Goal: Task Accomplishment & Management: Manage account settings

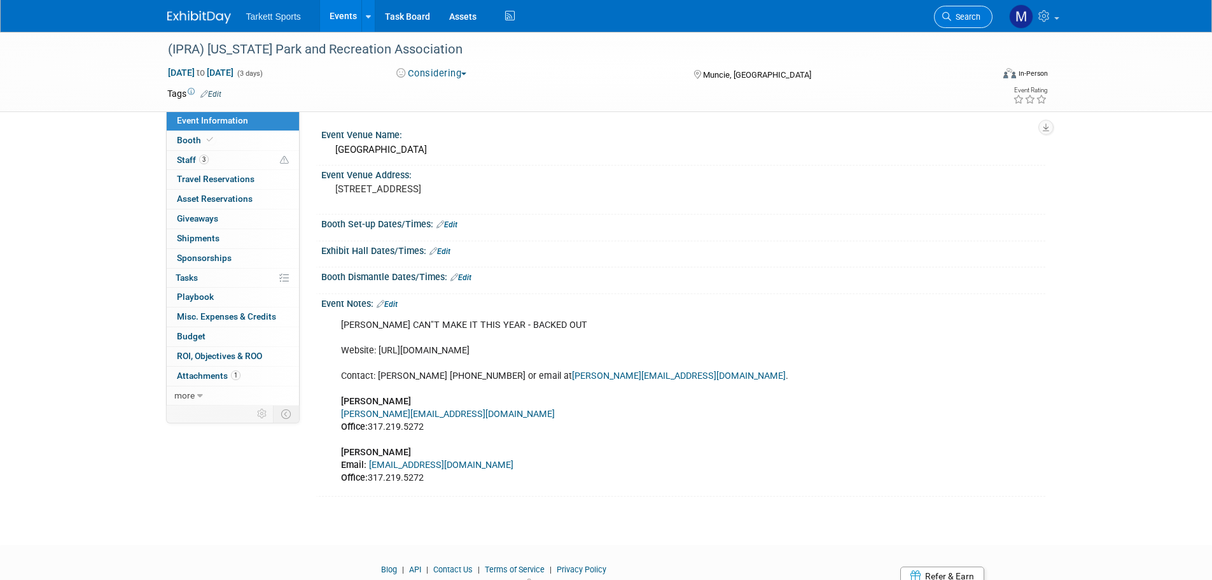
click at [969, 12] on span "Search" at bounding box center [965, 17] width 29 height 10
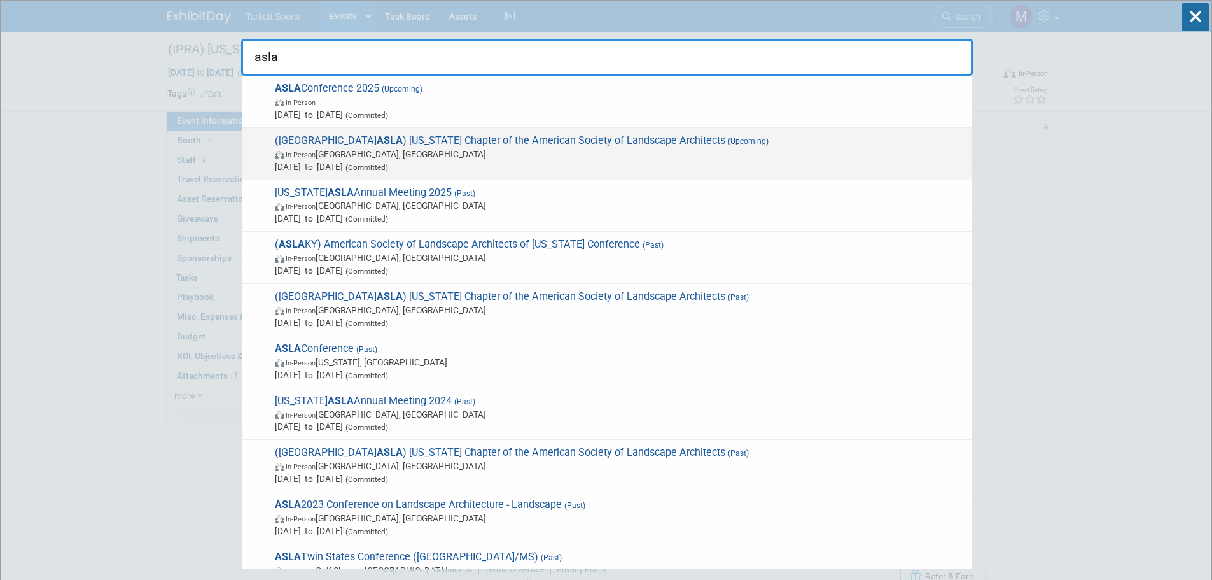
type input "asla"
click at [375, 155] on span "In-Person Atlantic City, NJ" at bounding box center [620, 154] width 690 height 13
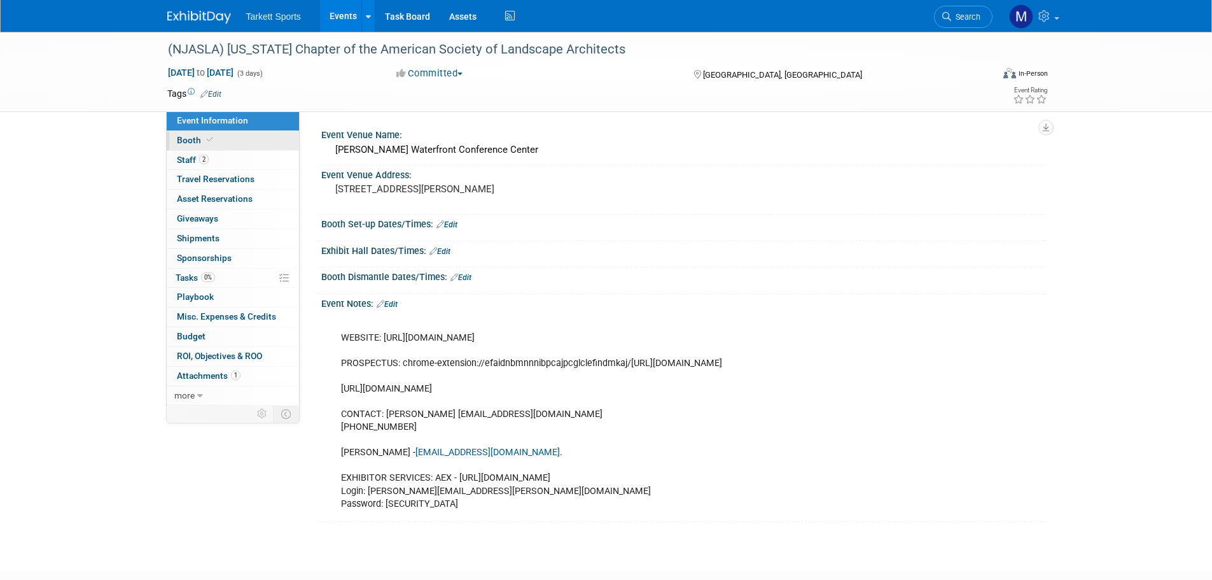
click at [225, 139] on link "Booth" at bounding box center [233, 140] width 132 height 19
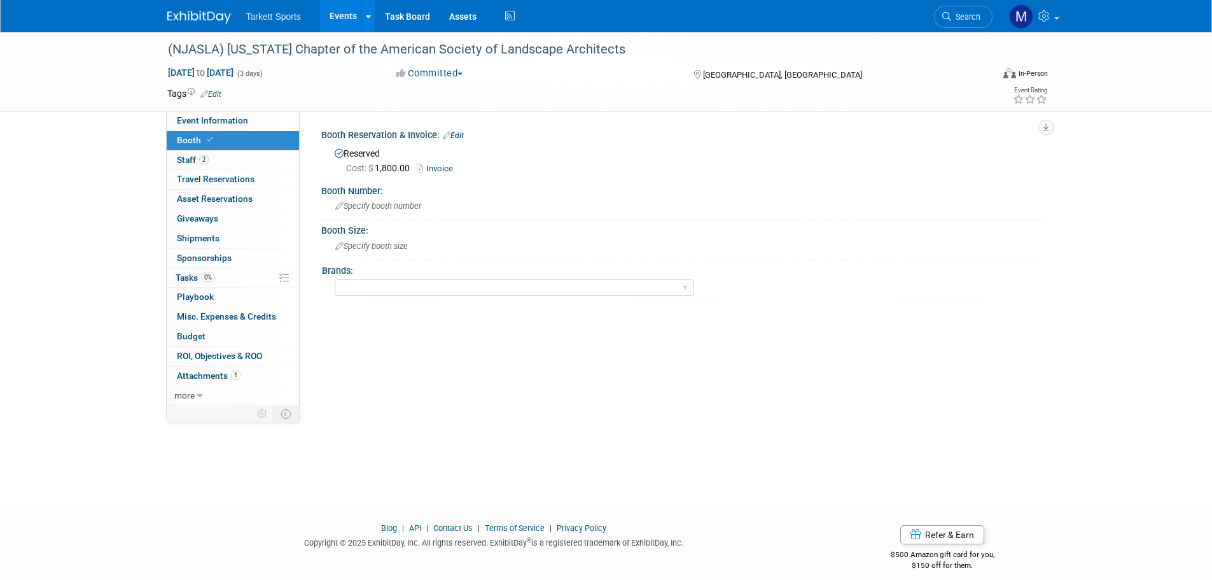
click at [431, 168] on link "Invoice" at bounding box center [438, 169] width 43 height 10
click at [229, 162] on link "2 Staff 2" at bounding box center [233, 160] width 132 height 19
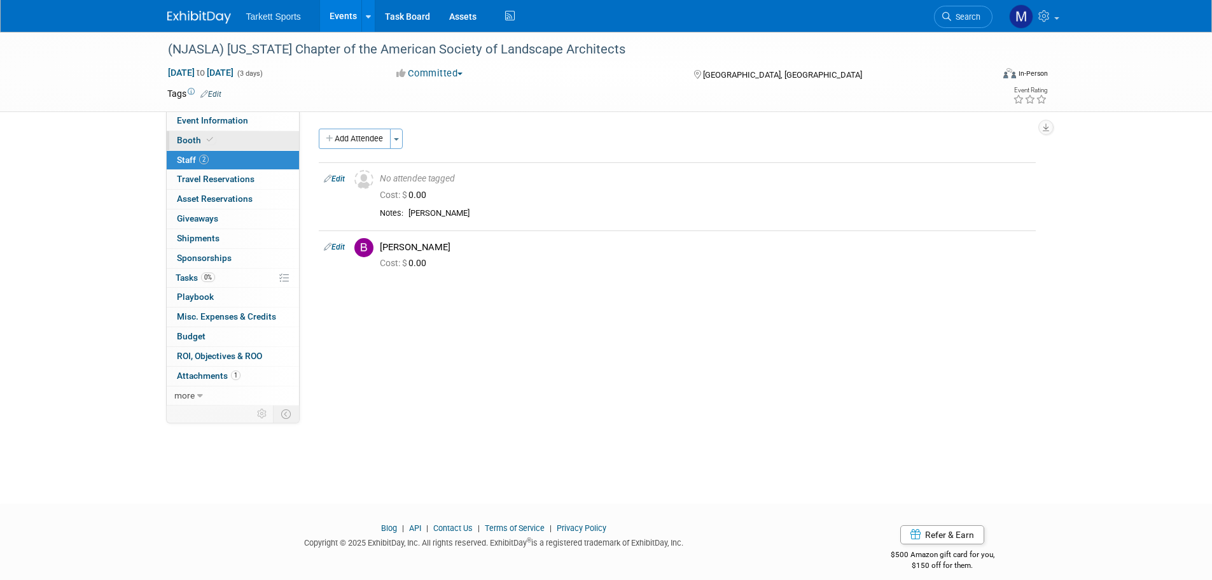
click at [248, 134] on link "Booth" at bounding box center [233, 140] width 132 height 19
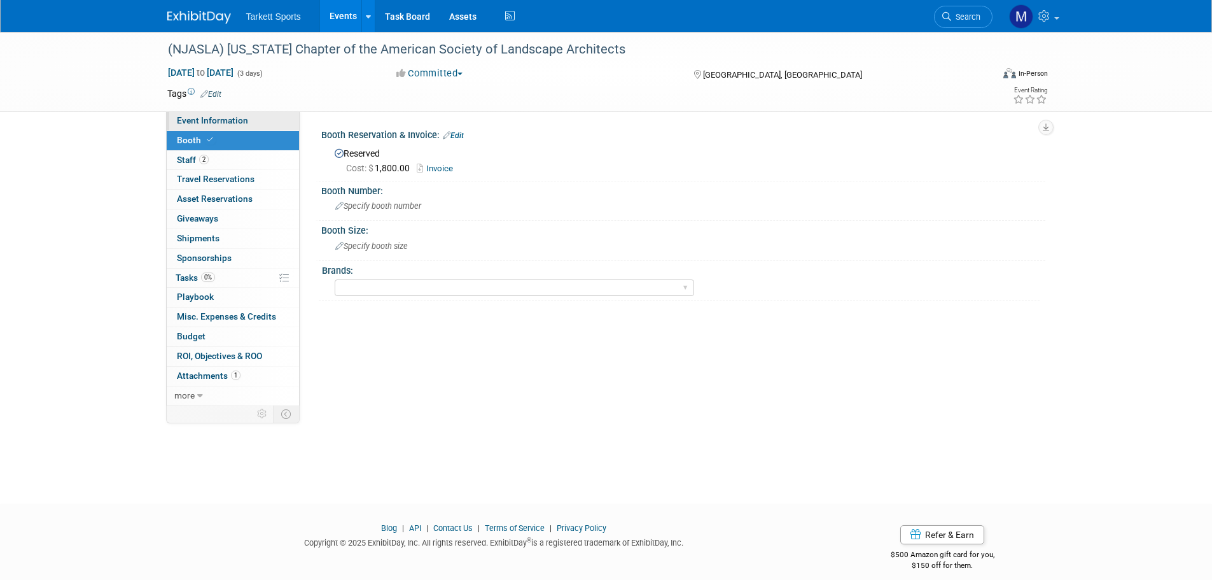
click at [242, 123] on span "Event Information" at bounding box center [212, 120] width 71 height 10
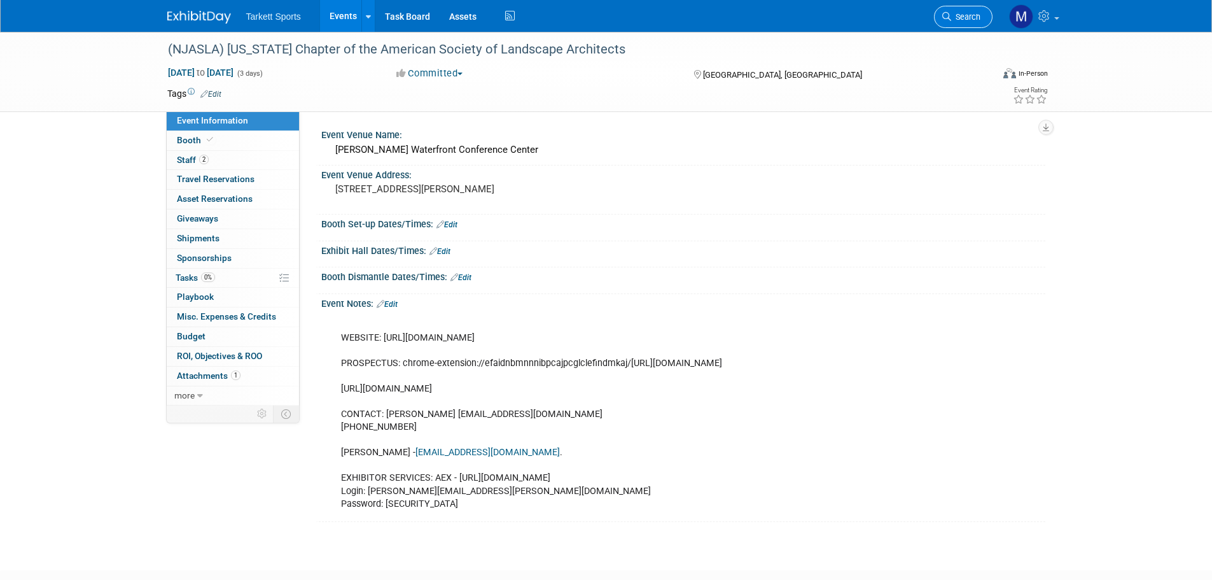
click at [954, 15] on span "Search" at bounding box center [965, 17] width 29 height 10
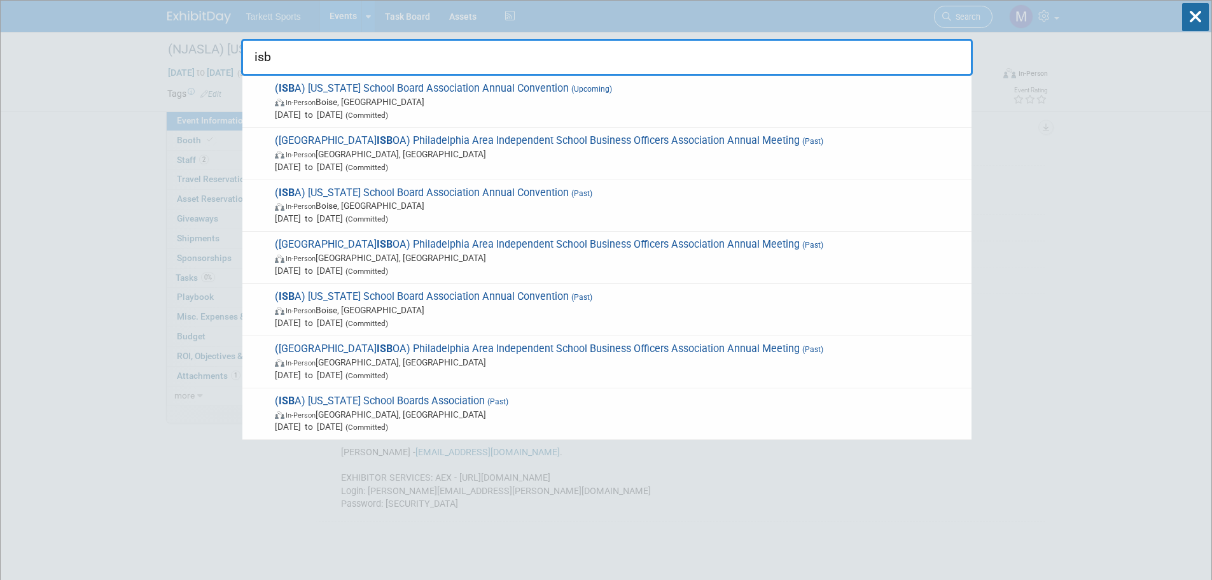
type input "isba"
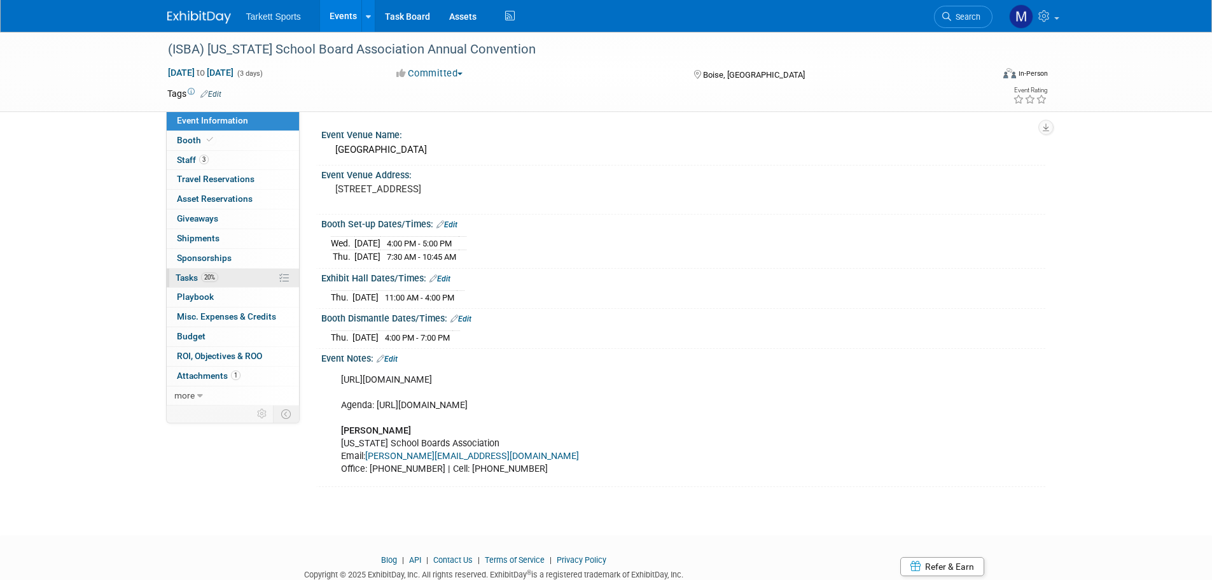
click at [243, 273] on link "20% Tasks 20%" at bounding box center [233, 278] width 132 height 19
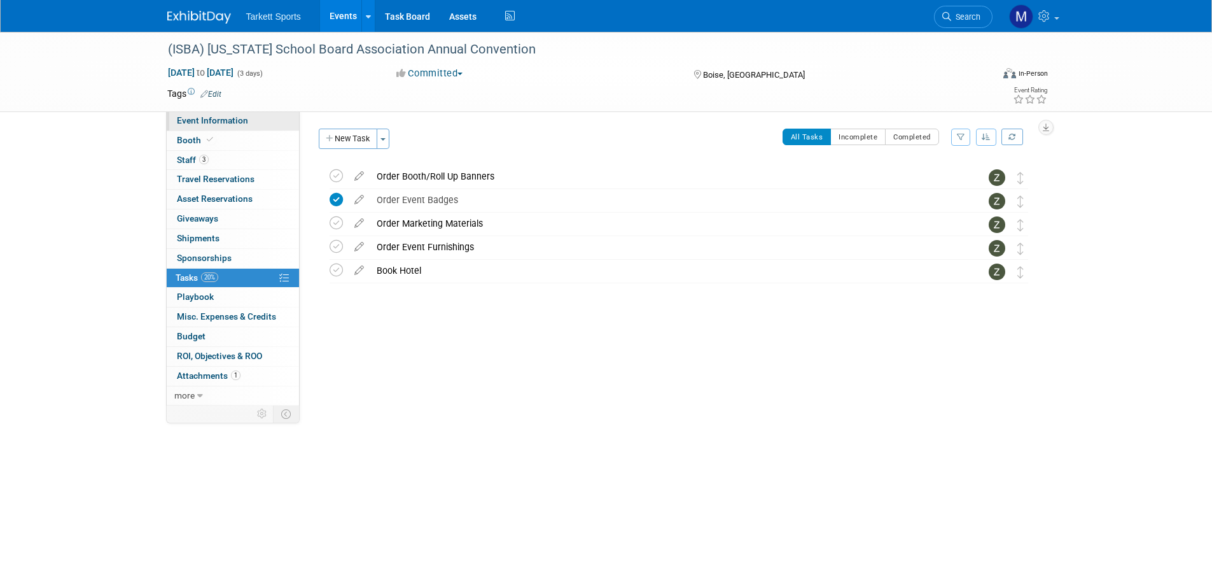
click at [237, 115] on span "Event Information" at bounding box center [212, 120] width 71 height 10
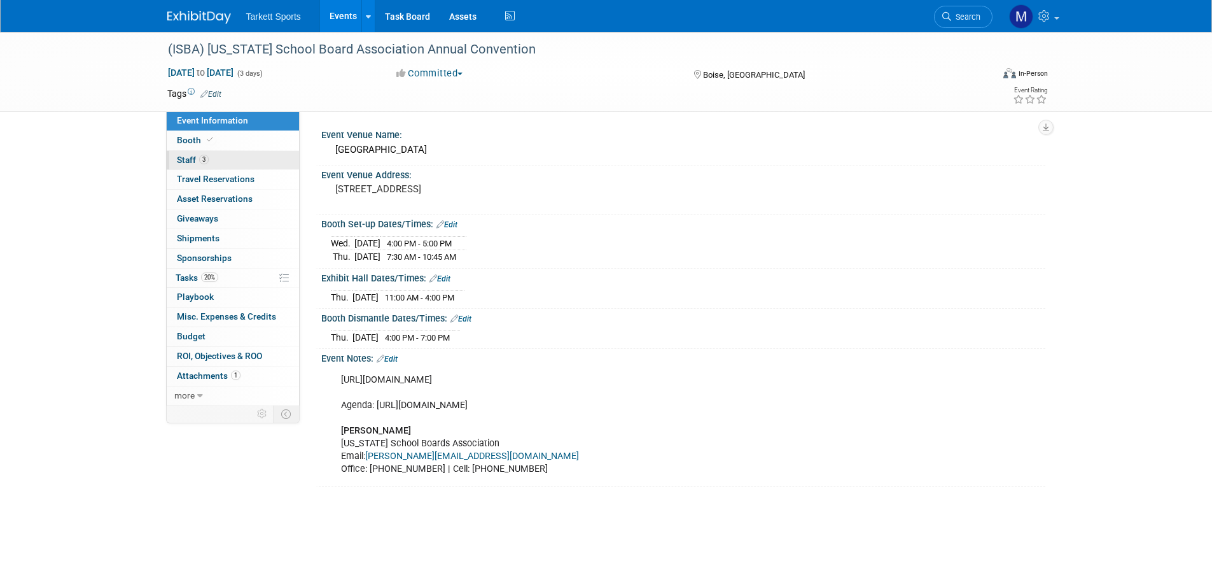
click at [211, 164] on link "3 Staff 3" at bounding box center [233, 160] width 132 height 19
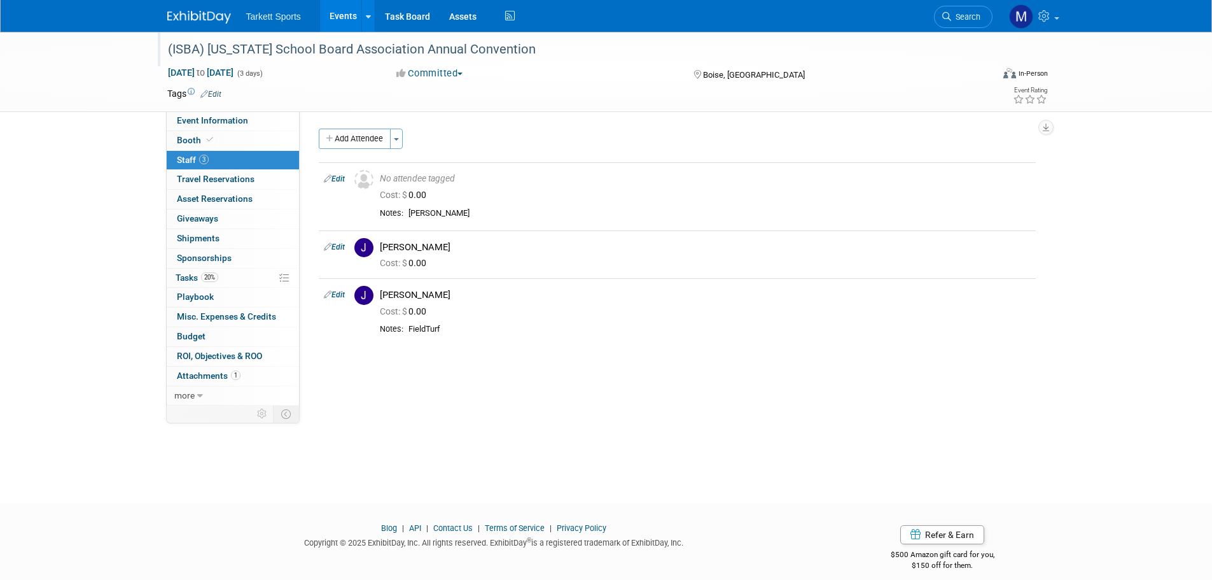
click at [475, 45] on div "(ISBA) [US_STATE] School Board Association Annual Convention" at bounding box center [569, 49] width 810 height 23
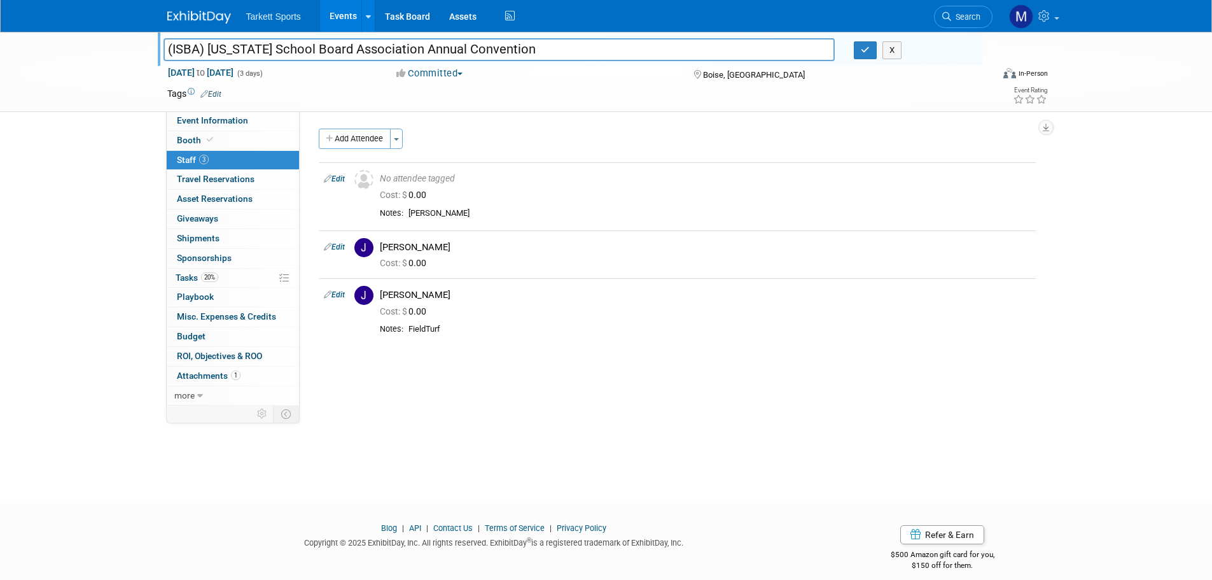
drag, startPoint x: 251, startPoint y: 27, endPoint x: -125, endPoint y: 12, distance: 376.4
click at [0, 12] on html "Tarkett Sports Events Add Event Bulk Upload Events Shareable Event Boards Recen…" at bounding box center [606, 290] width 1212 height 580
drag, startPoint x: 202, startPoint y: 274, endPoint x: 225, endPoint y: 274, distance: 23.5
click at [202, 274] on span "Tasks 20%" at bounding box center [197, 277] width 43 height 10
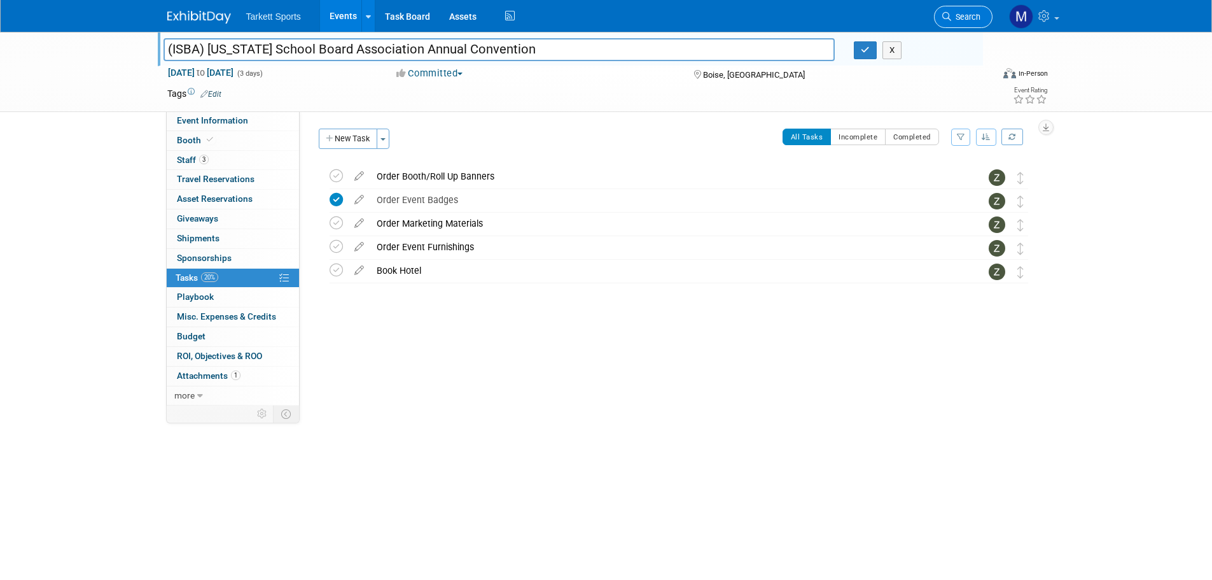
click at [949, 15] on icon at bounding box center [946, 16] width 9 height 9
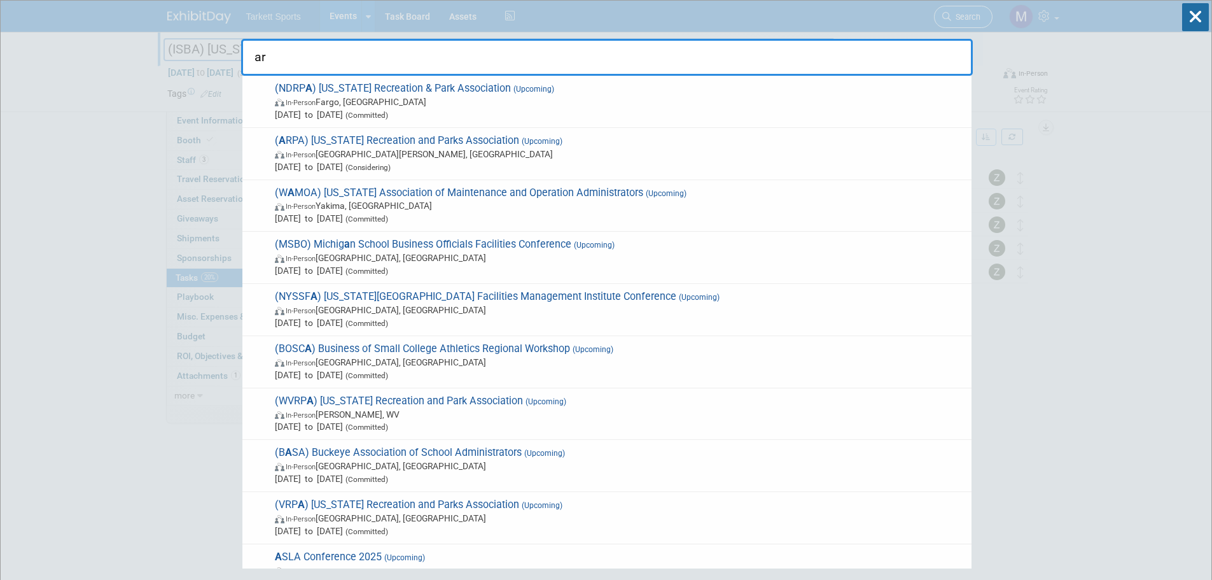
type input "arp"
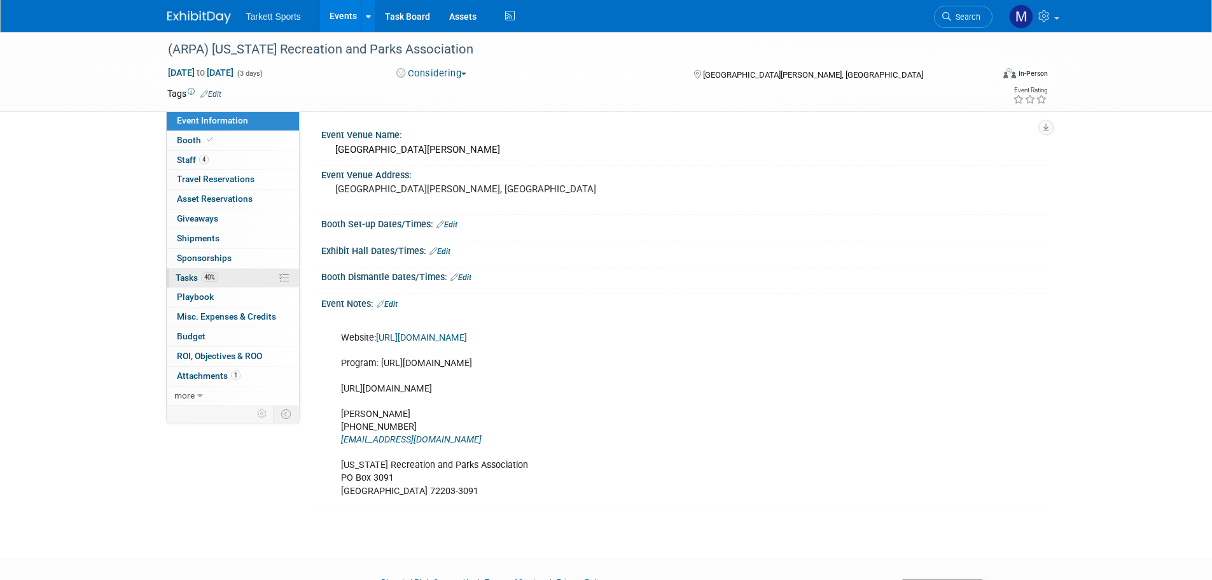
click at [211, 271] on link "40% Tasks 40%" at bounding box center [233, 278] width 132 height 19
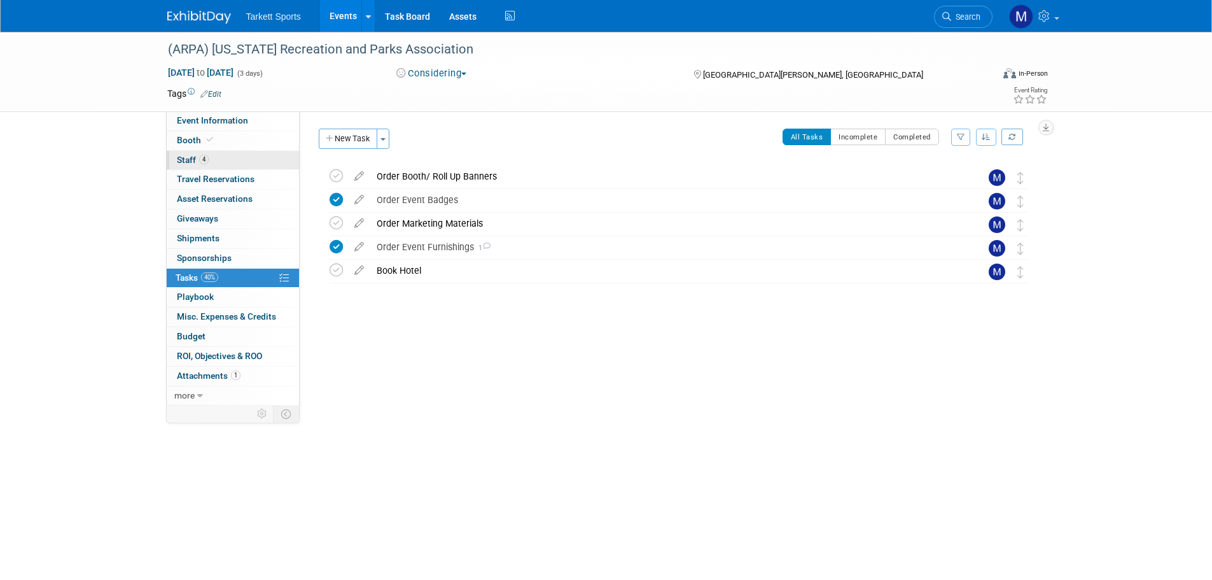
click at [225, 160] on link "4 Staff 4" at bounding box center [233, 160] width 132 height 19
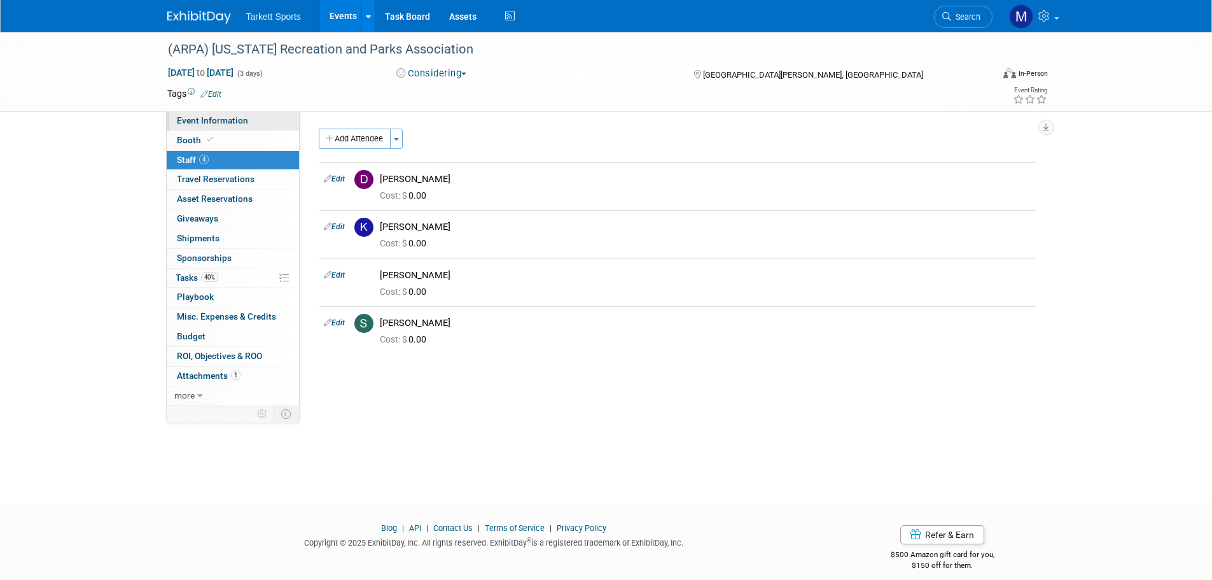
click at [214, 120] on span "Event Information" at bounding box center [212, 120] width 71 height 10
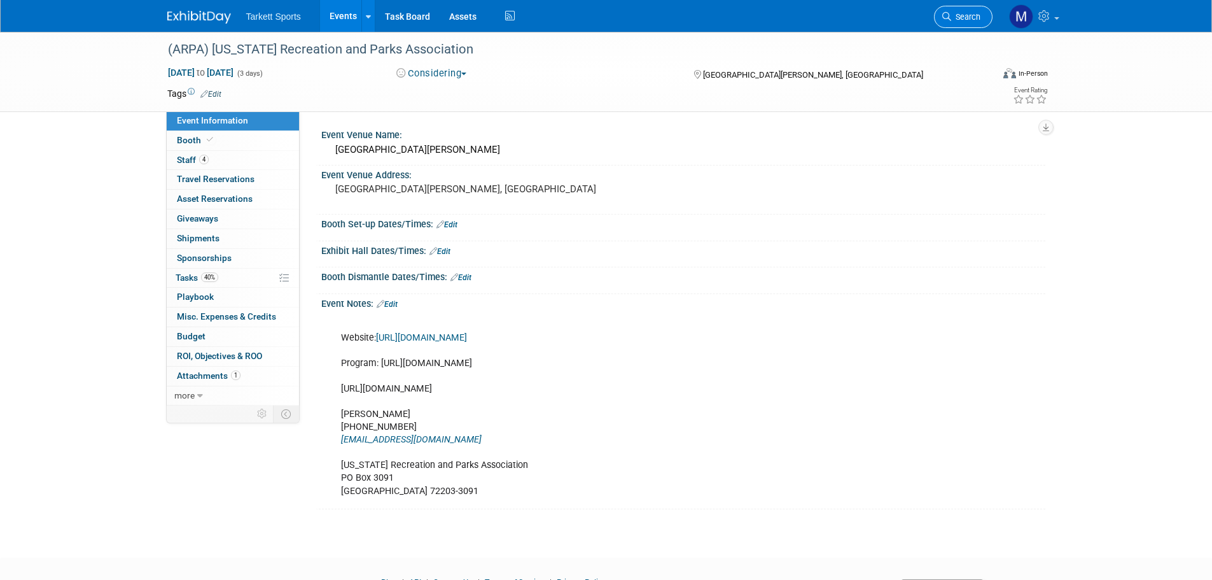
click at [976, 15] on span "Search" at bounding box center [965, 17] width 29 height 10
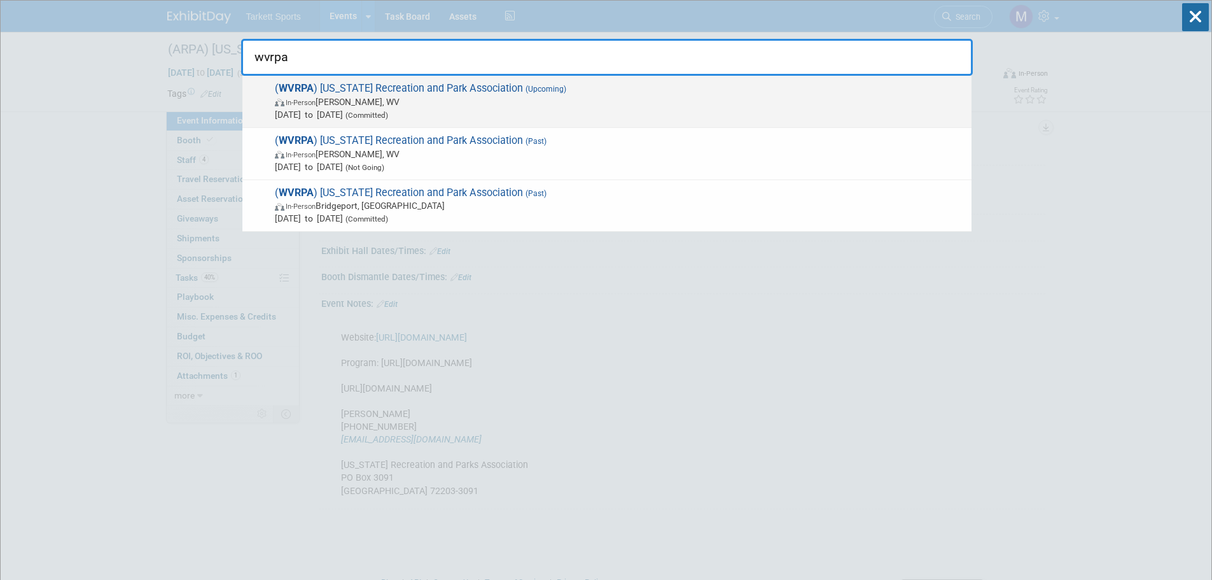
type input "wvrpa"
click at [388, 115] on span "(Committed)" at bounding box center [365, 115] width 45 height 9
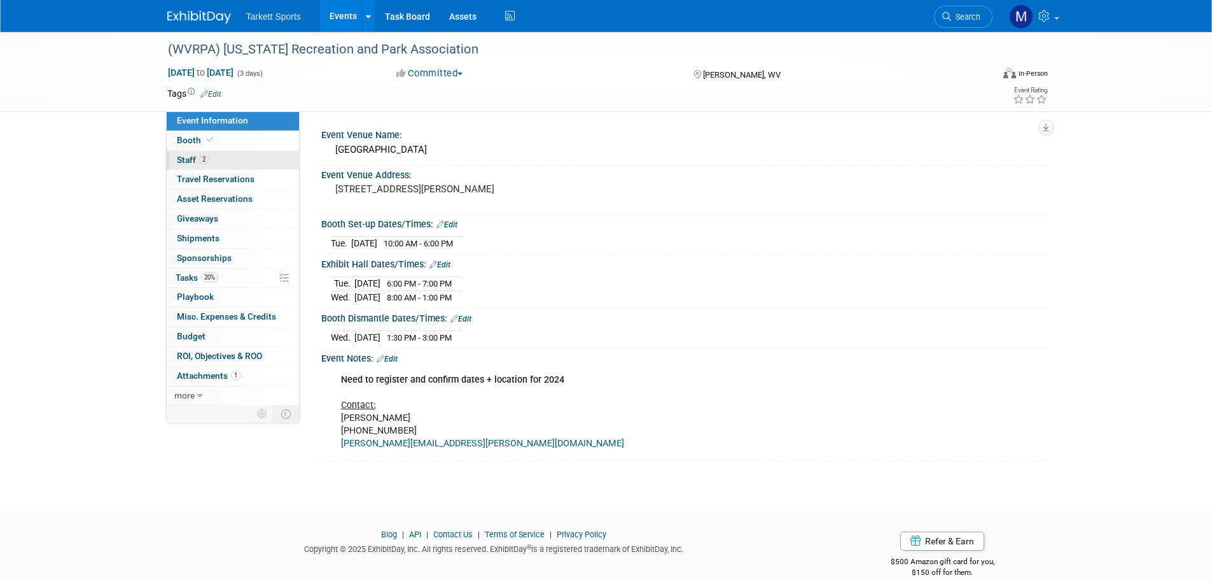
click at [223, 157] on link "2 Staff 2" at bounding box center [233, 160] width 132 height 19
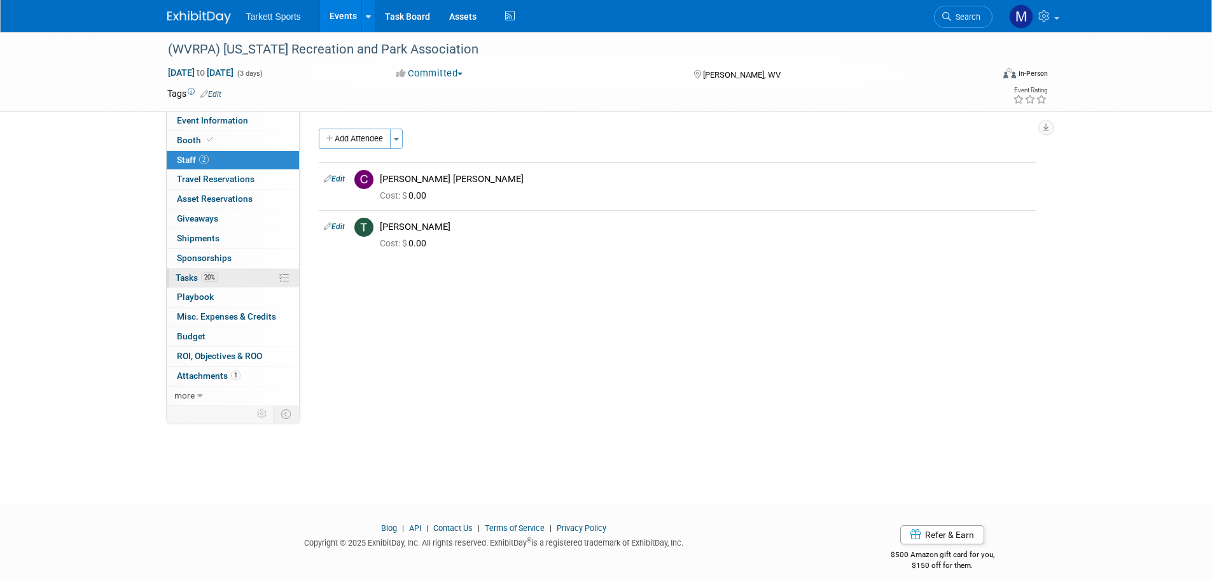
click at [239, 284] on link "20% Tasks 20%" at bounding box center [233, 278] width 132 height 19
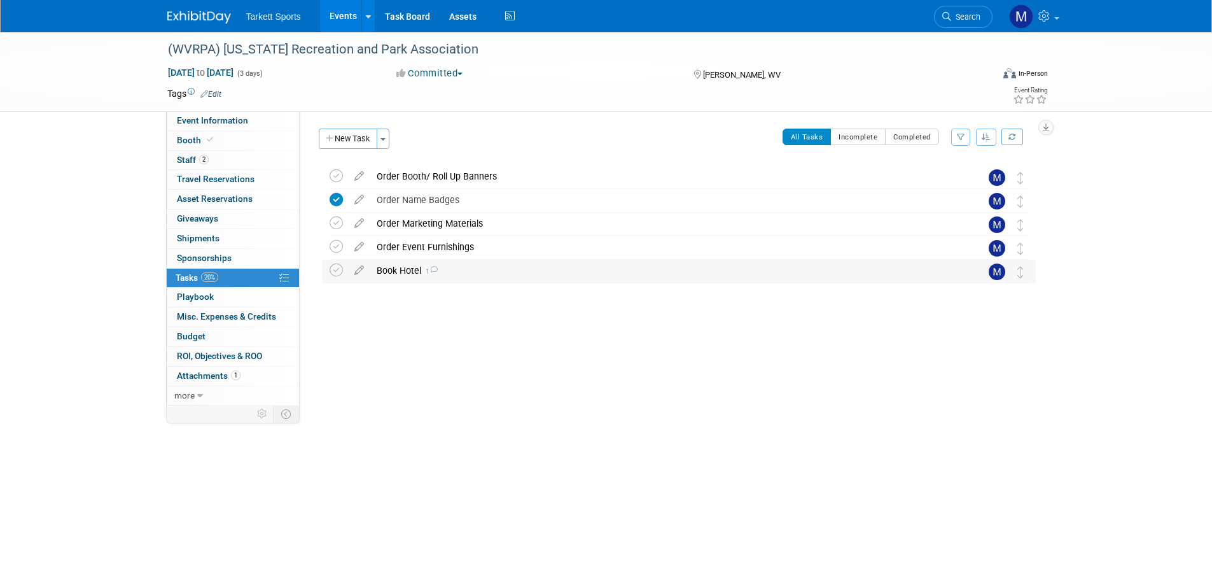
click at [391, 271] on div "Book Hotel 1" at bounding box center [666, 271] width 593 height 22
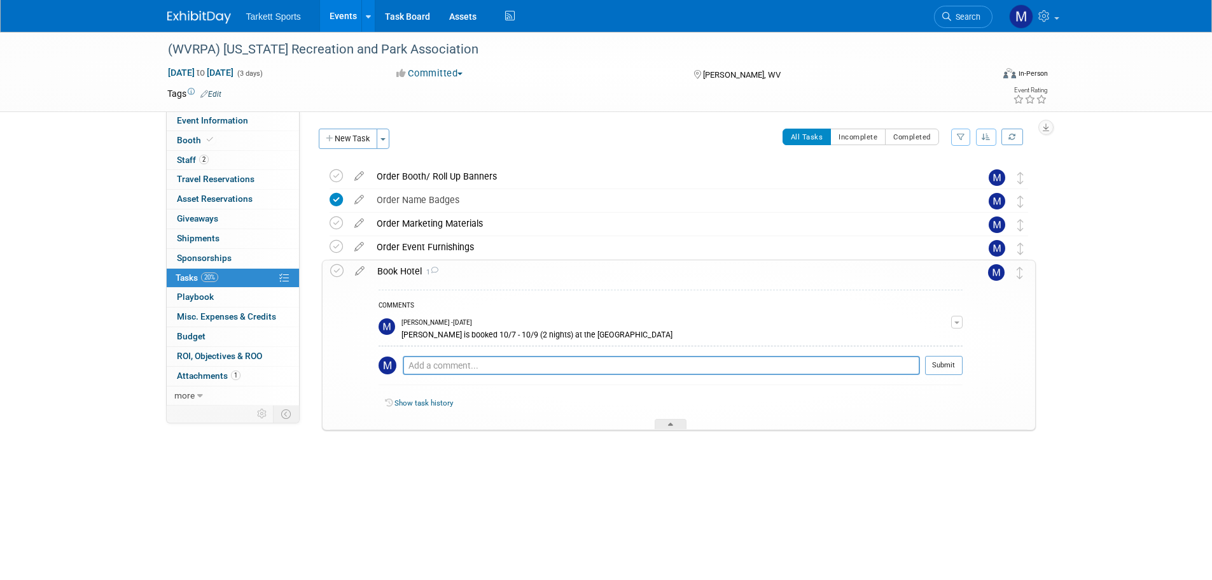
click at [391, 271] on div "Book Hotel 1" at bounding box center [667, 271] width 592 height 22
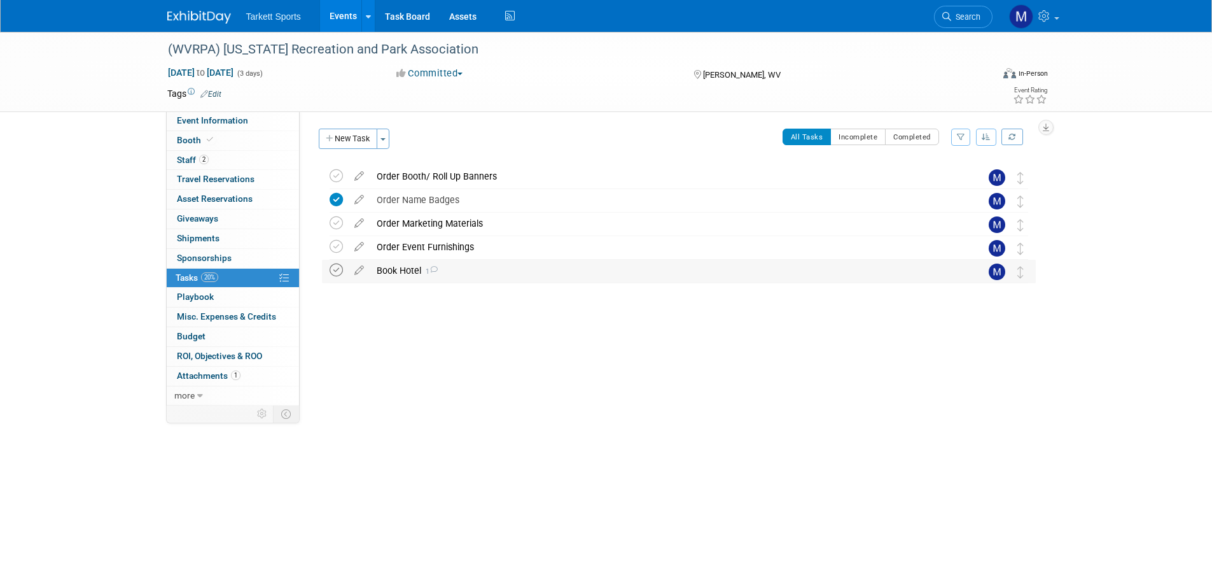
click at [336, 269] on icon at bounding box center [336, 269] width 13 height 13
click at [460, 55] on div "(WVRPA) [US_STATE] Recreation and Park Association" at bounding box center [569, 49] width 810 height 23
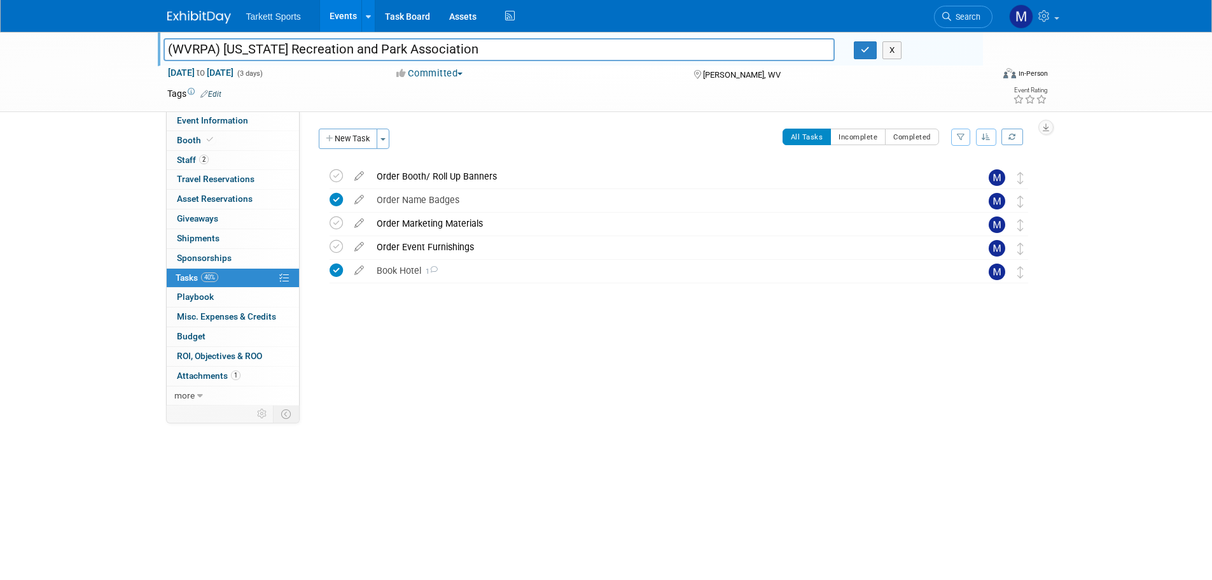
drag, startPoint x: 486, startPoint y: 52, endPoint x: 61, endPoint y: 46, distance: 425.1
click at [61, 46] on div "(WVRPA) West Virginia Recreation and Park Association (WVRPA) West Virginia Rec…" at bounding box center [606, 72] width 1212 height 80
click at [965, 9] on link "Search" at bounding box center [963, 17] width 59 height 22
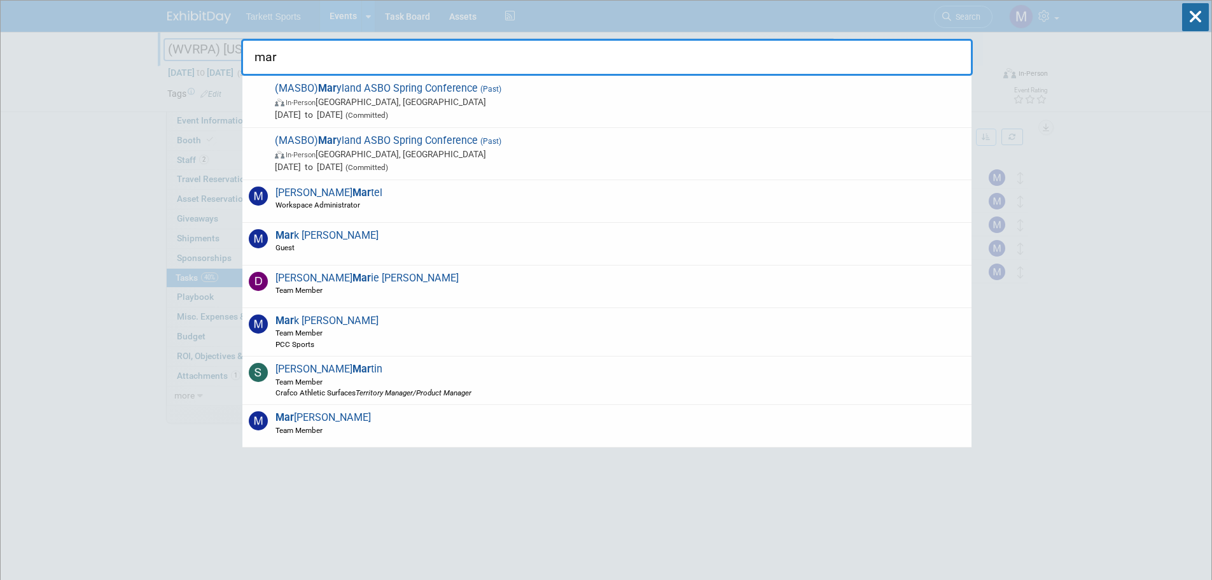
type input "mary"
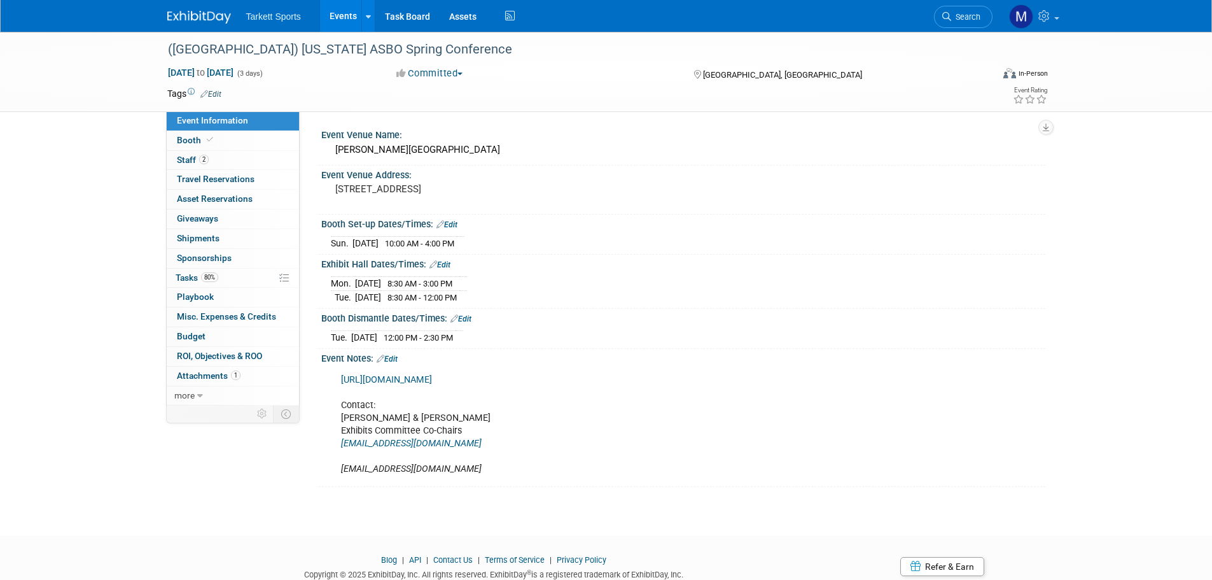
click at [976, 5] on li "Search" at bounding box center [963, 15] width 59 height 31
click at [939, 9] on link "Search" at bounding box center [963, 17] width 59 height 22
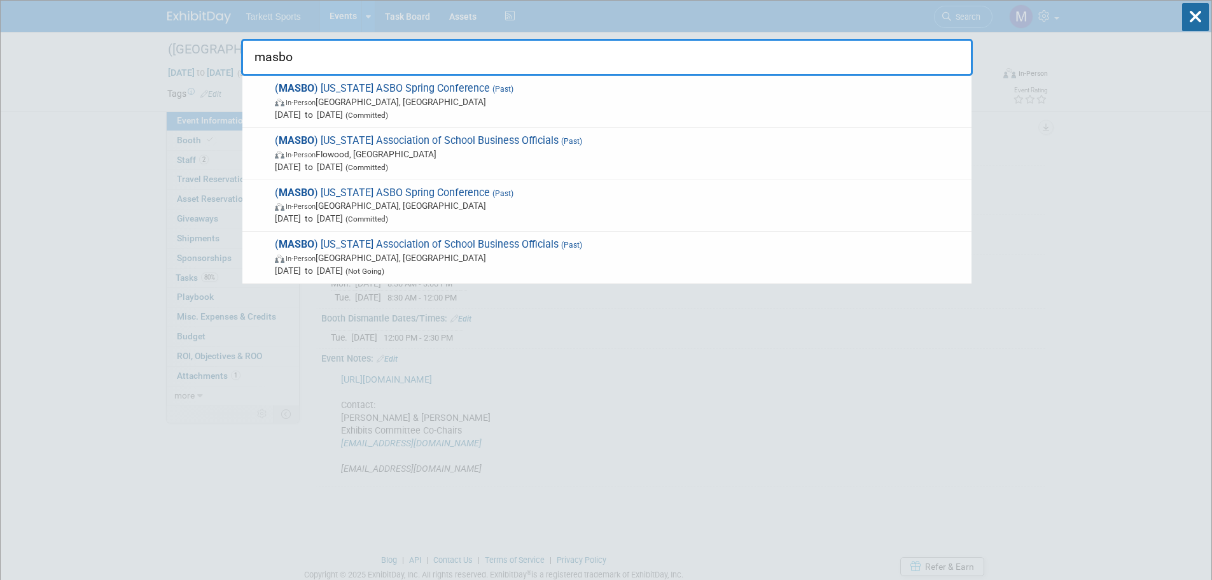
click at [433, 57] on input "masbo" at bounding box center [607, 57] width 732 height 37
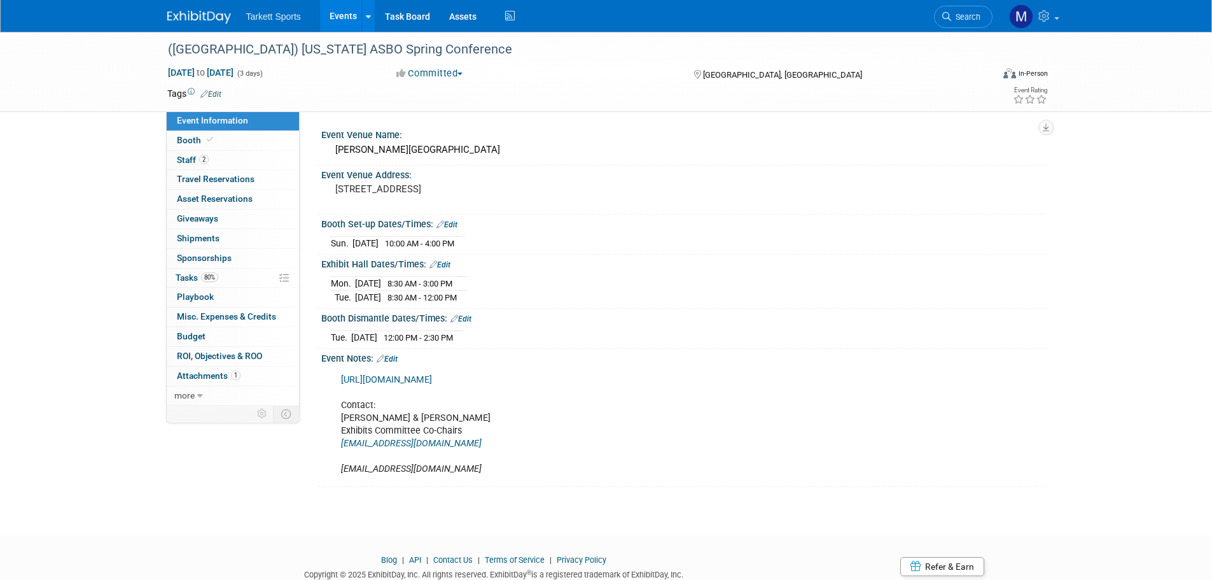
click at [946, 13] on icon at bounding box center [946, 16] width 9 height 9
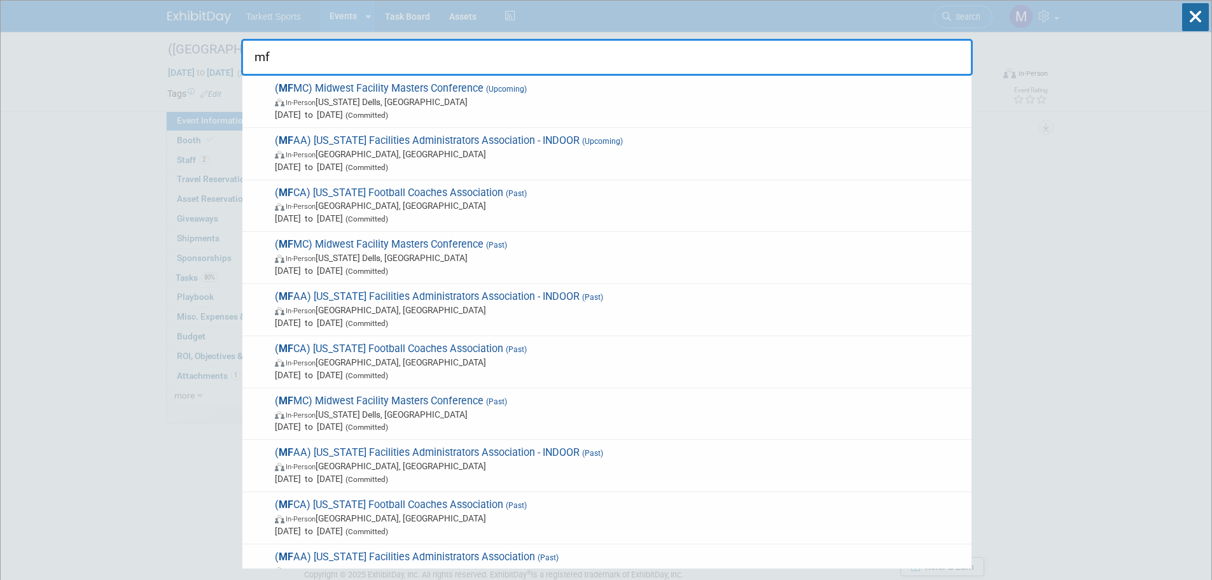
type input "m"
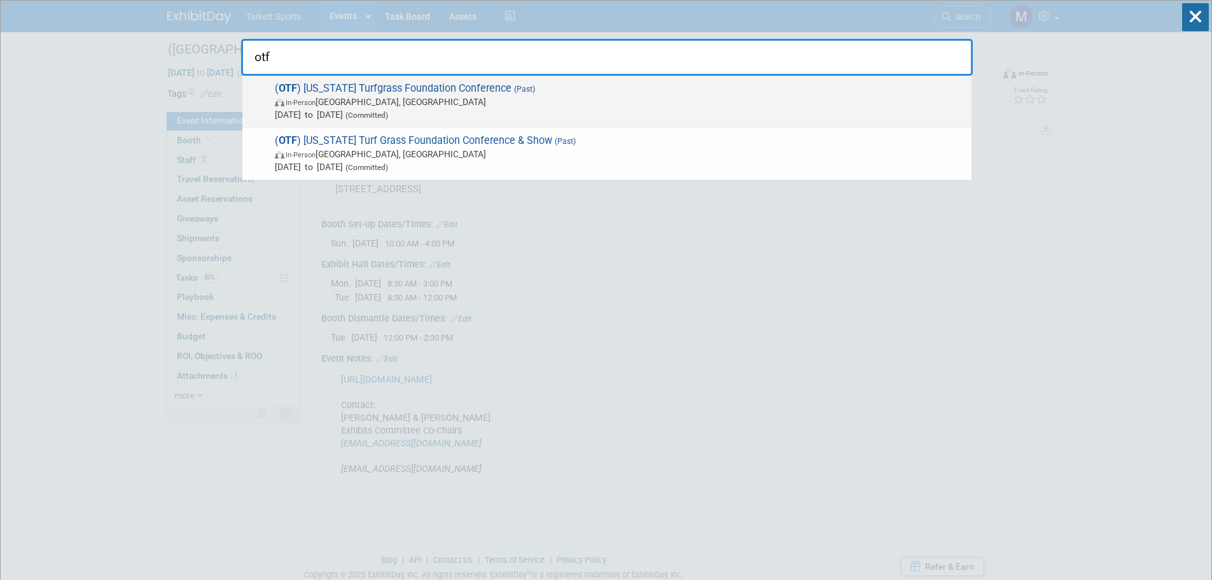
type input "otf"
click at [375, 109] on span "Dec 9, 2024 to Dec 12, 2024 (Committed)" at bounding box center [620, 114] width 690 height 13
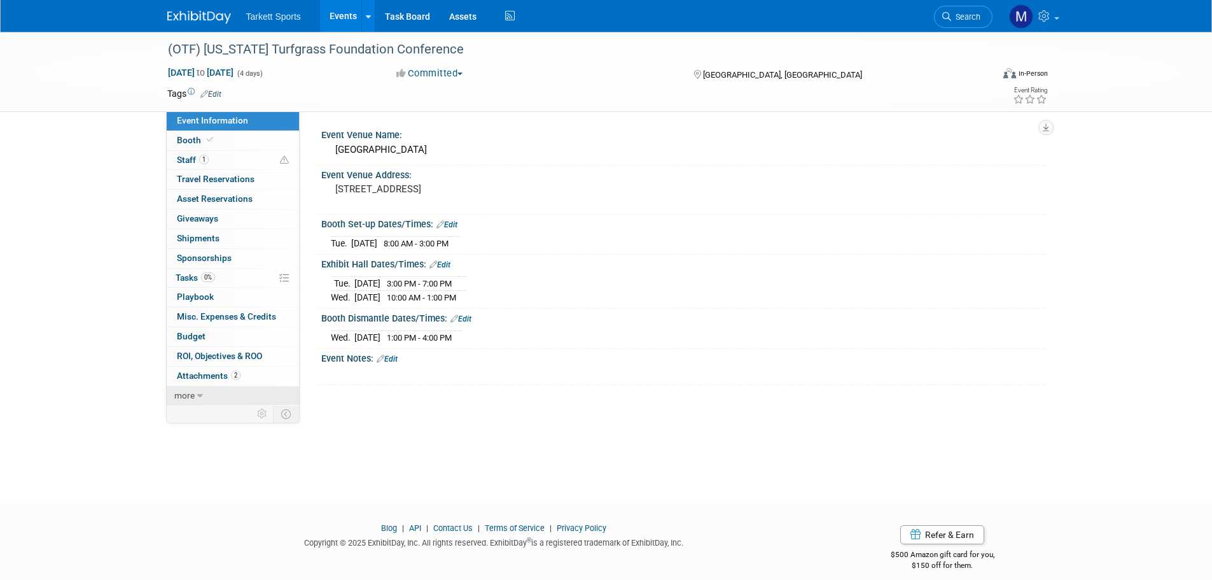
click at [220, 396] on link "more" at bounding box center [233, 395] width 132 height 19
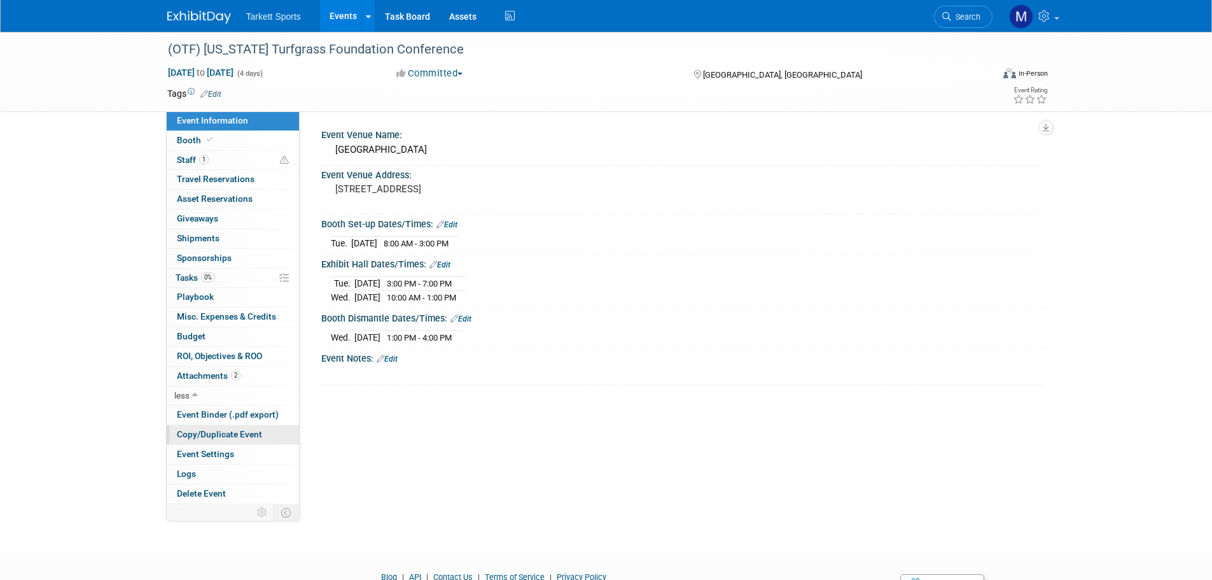
click at [220, 430] on span "Copy/Duplicate Event" at bounding box center [219, 434] width 85 height 10
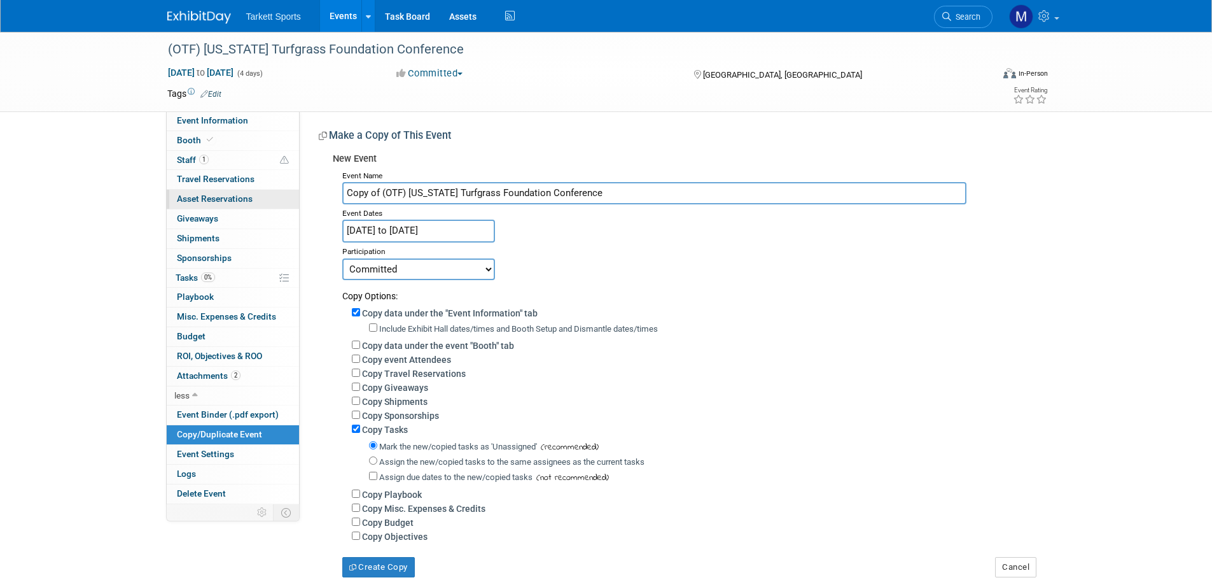
drag, startPoint x: 380, startPoint y: 189, endPoint x: 223, endPoint y: 190, distance: 157.2
click at [228, 190] on div "Event Information Event Info Booth Booth 1 Staff 1 Staff 0 Travel Reservations …" at bounding box center [606, 304] width 897 height 545
type input "(OTF) [US_STATE] Turfgrass Foundation Conference"
click at [455, 234] on input "[DATE] to [DATE]" at bounding box center [418, 231] width 153 height 22
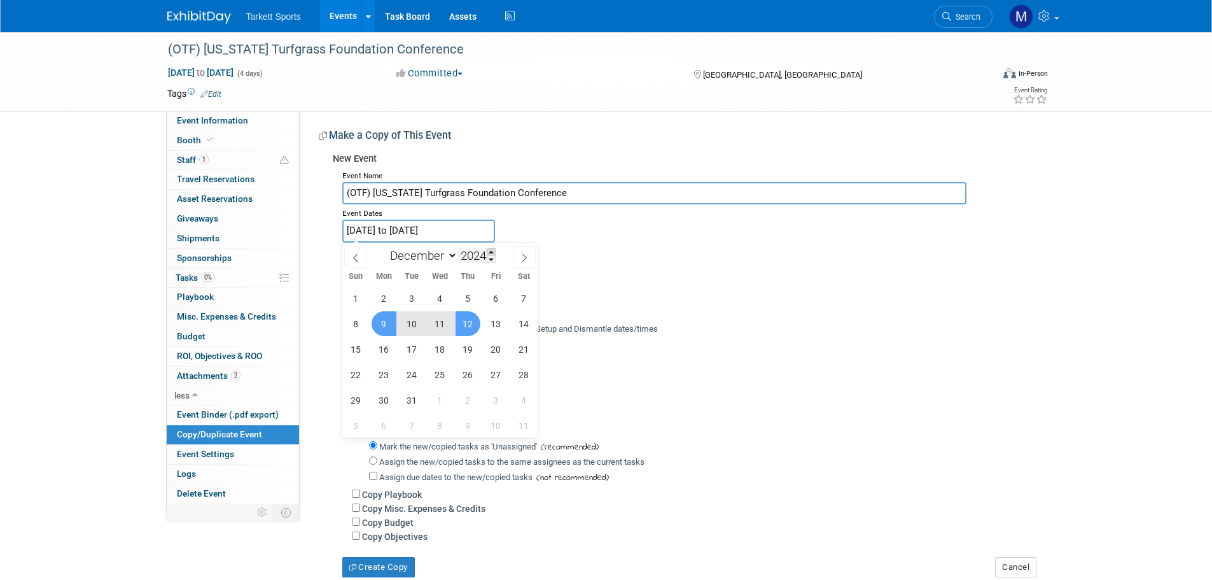
click at [491, 252] on span at bounding box center [491, 252] width 9 height 8
type input "2025"
click at [412, 320] on span "9" at bounding box center [412, 323] width 25 height 25
click at [475, 325] on span "11" at bounding box center [468, 323] width 25 height 25
type input "Dec 9, 2025 to Dec 11, 2025"
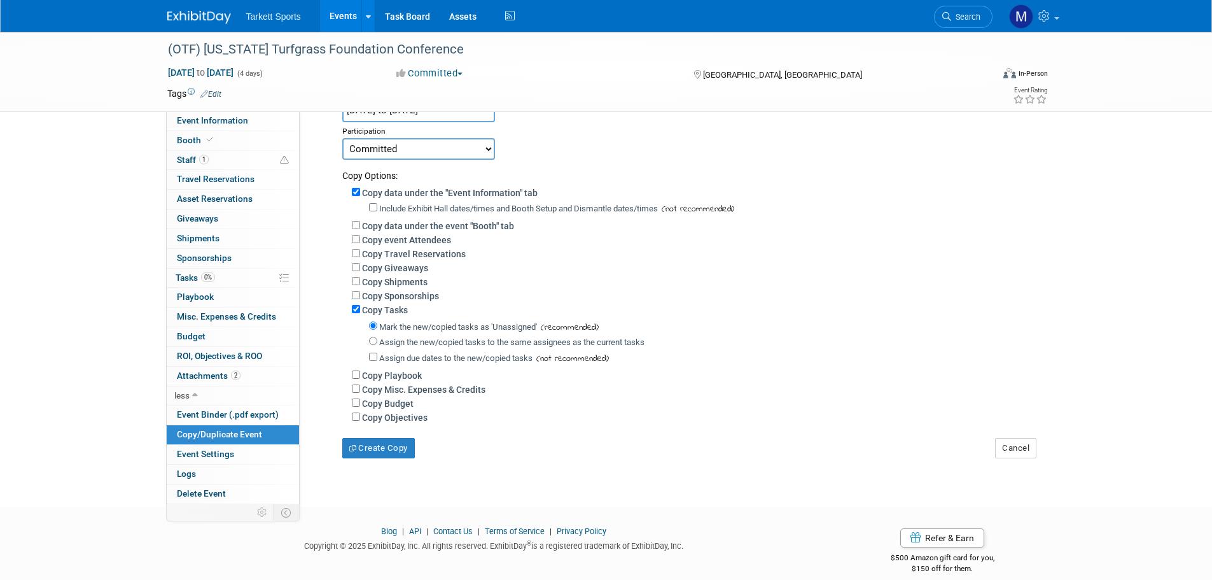
scroll to position [127, 0]
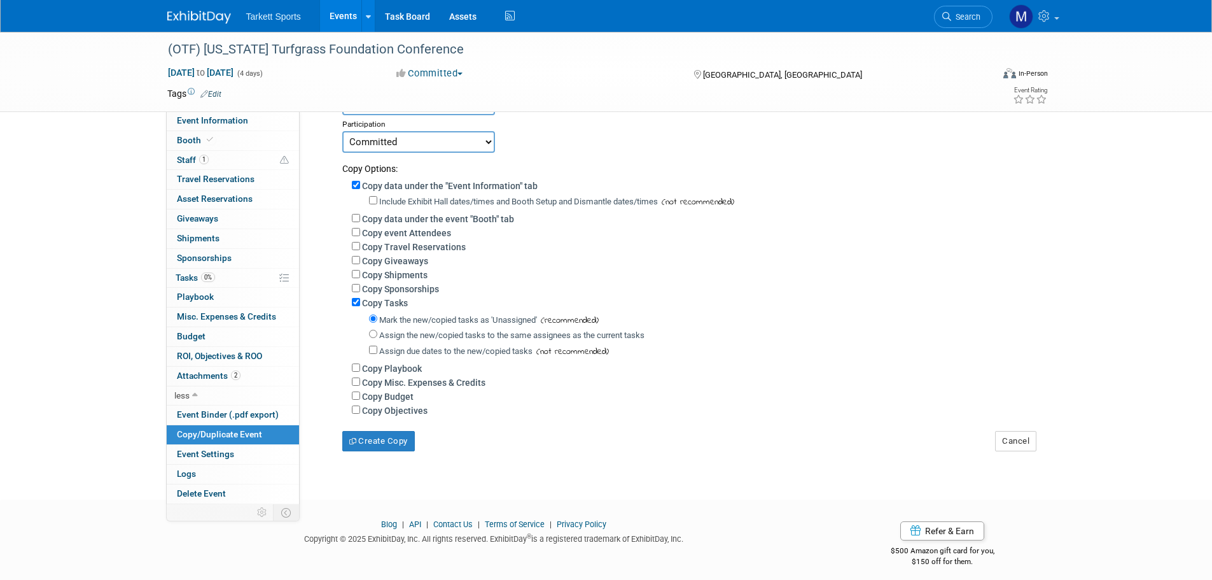
click at [377, 232] on label "Copy event Attendees" at bounding box center [406, 233] width 89 height 10
click at [360, 232] on input "Copy event Attendees" at bounding box center [356, 232] width 8 height 8
checkbox input "true"
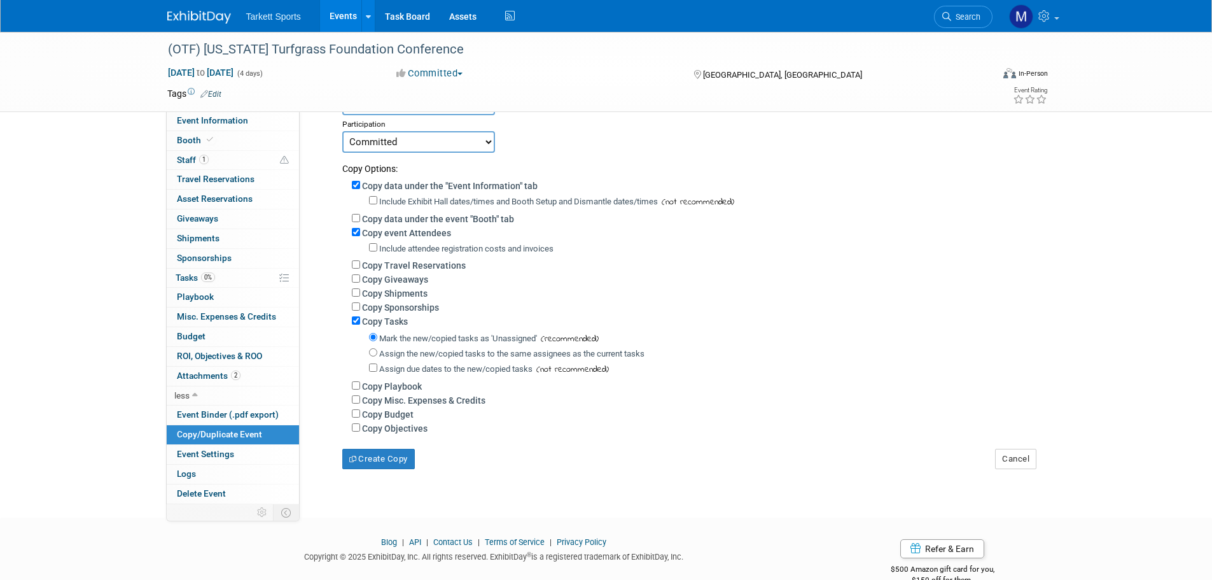
click at [381, 358] on label "Assign the new/copied tasks to the same assignees as the current tasks" at bounding box center [511, 354] width 265 height 10
click at [377, 356] on input "Assign the new/copied tasks to the same assignees as the current tasks" at bounding box center [373, 352] width 8 height 8
radio input "true"
click at [377, 464] on button "Create Copy" at bounding box center [378, 459] width 73 height 20
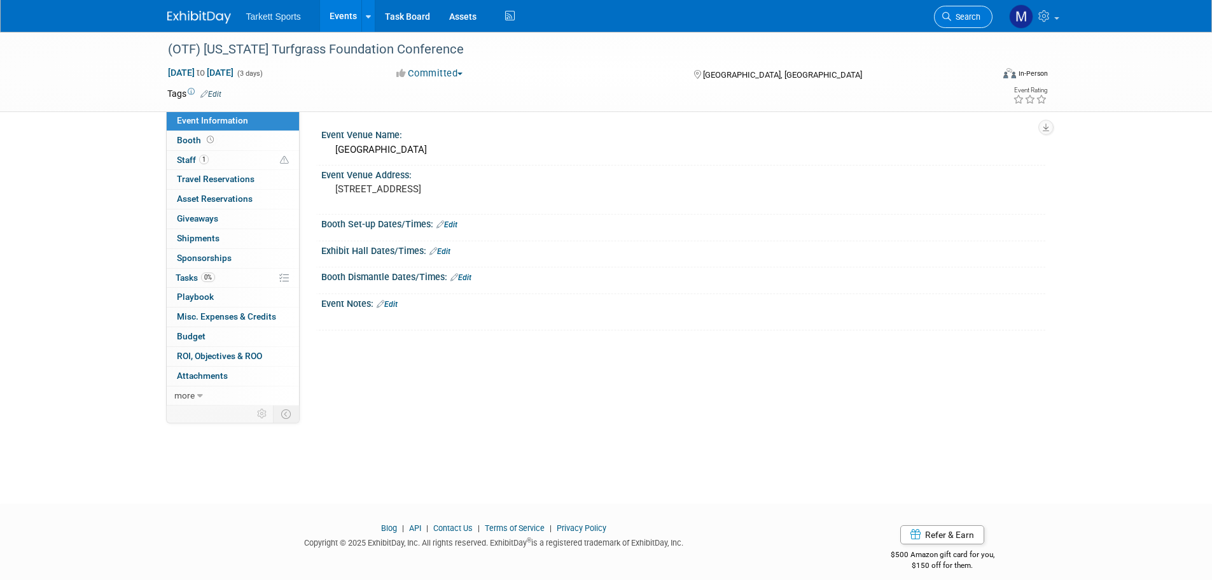
click at [960, 8] on link "Search" at bounding box center [963, 17] width 59 height 22
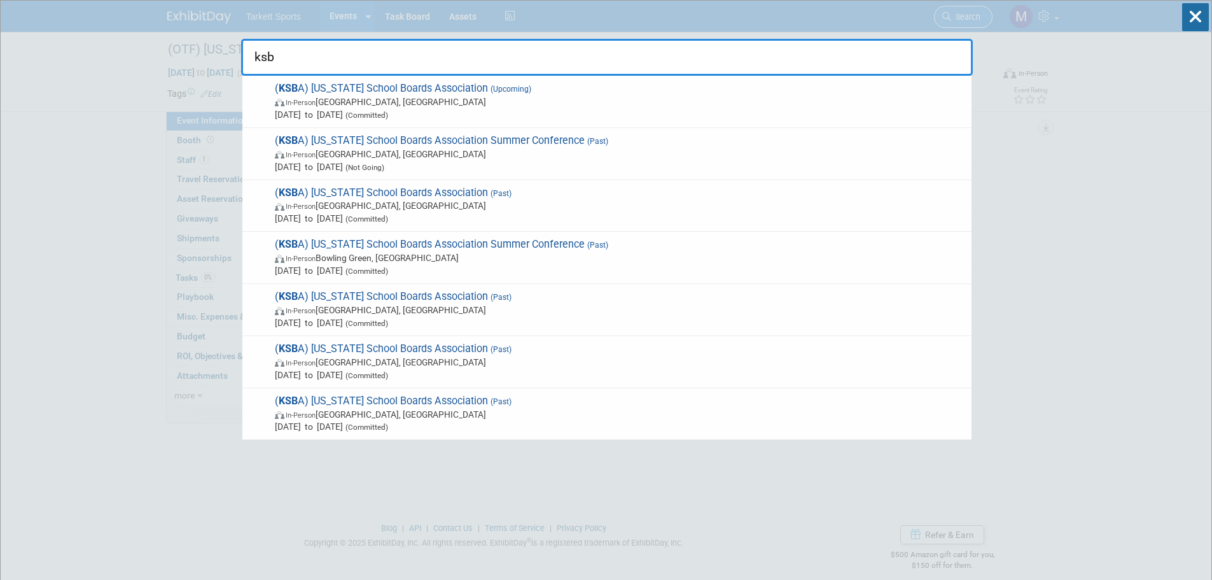
type input "ksba"
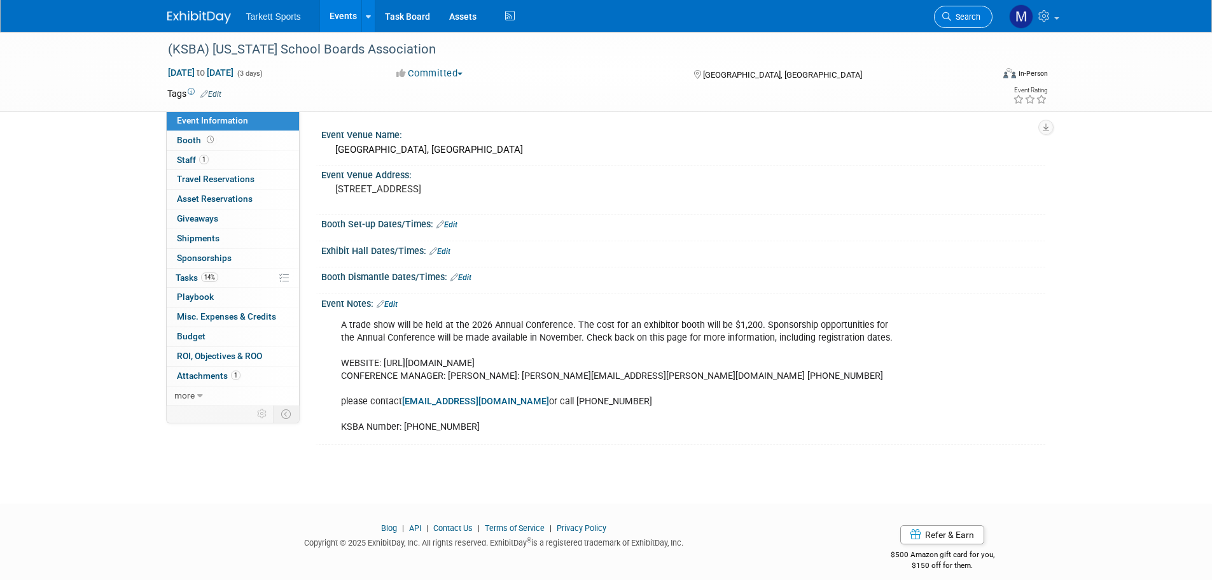
click at [970, 15] on span "Search" at bounding box center [965, 17] width 29 height 10
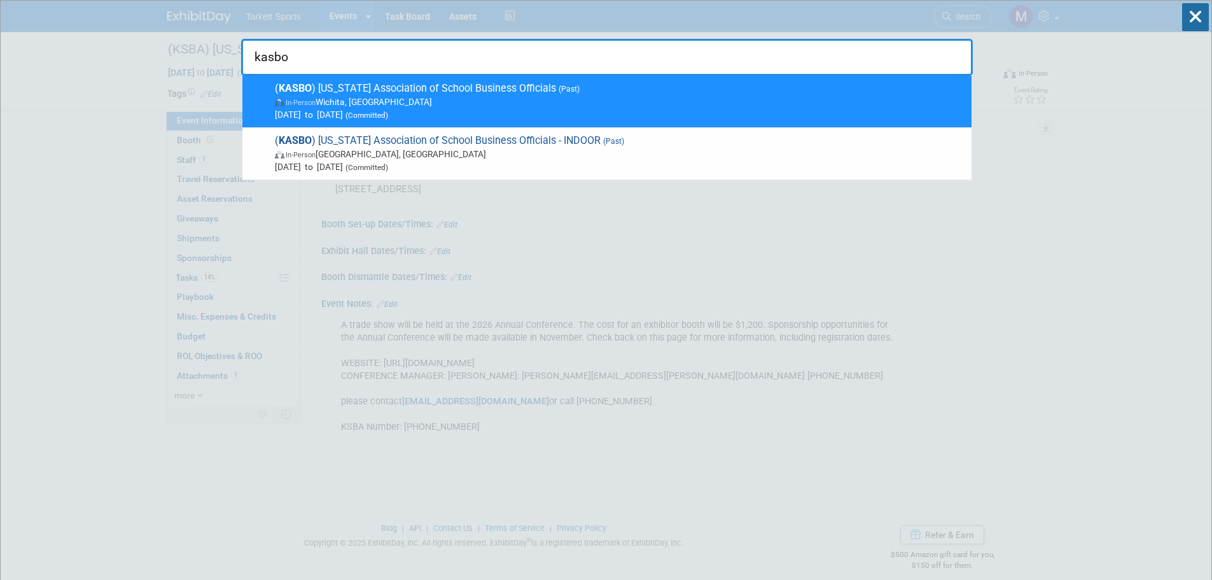
type input "kasbo"
drag, startPoint x: 362, startPoint y: 298, endPoint x: 323, endPoint y: 314, distance: 42.2
